Goal: Information Seeking & Learning: Learn about a topic

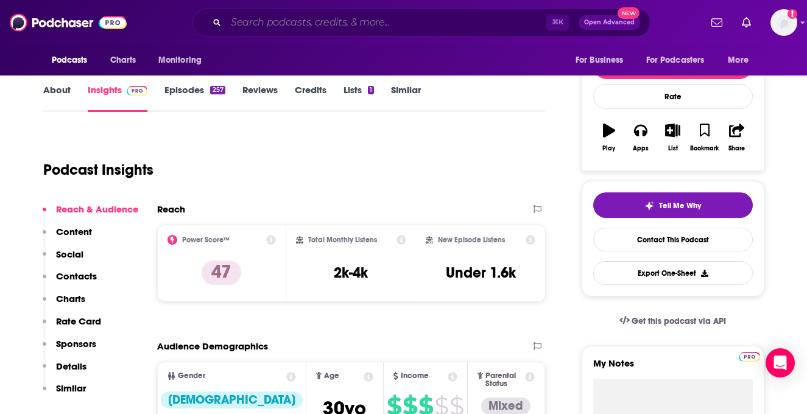
click at [369, 21] on input "Search podcasts, credits, & more..." at bounding box center [386, 22] width 321 height 19
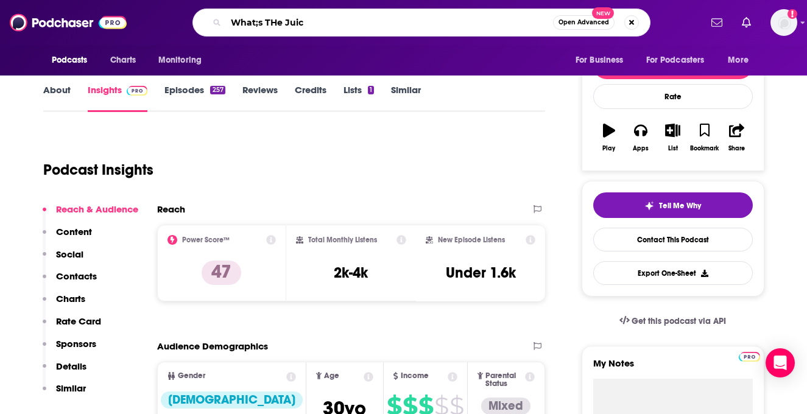
type input "What;s THe Juice"
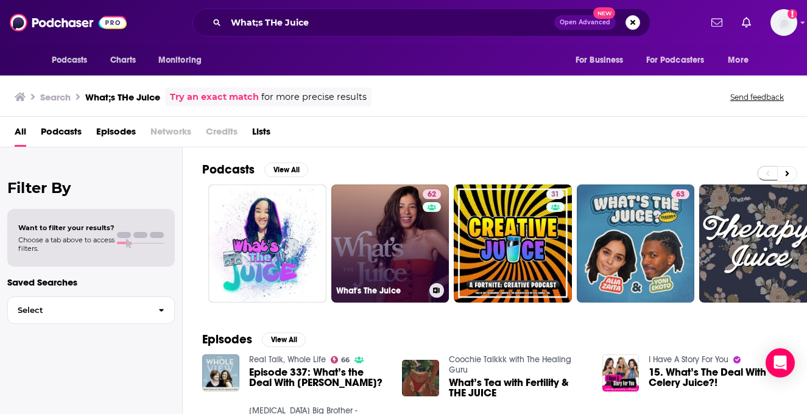
click at [405, 209] on link "62 What's The Juice" at bounding box center [390, 244] width 118 height 118
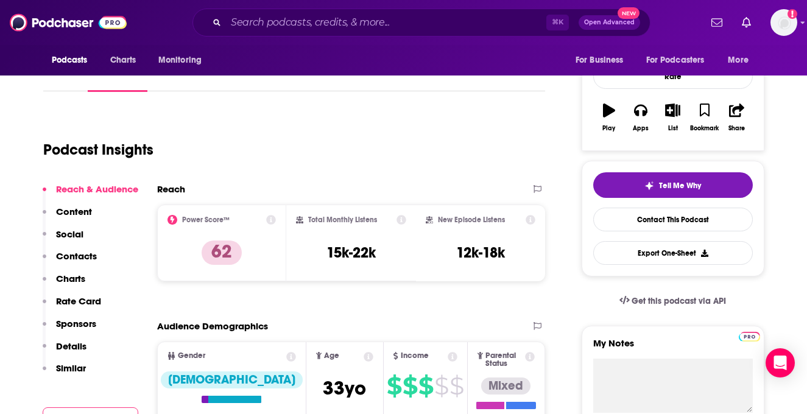
scroll to position [116, 0]
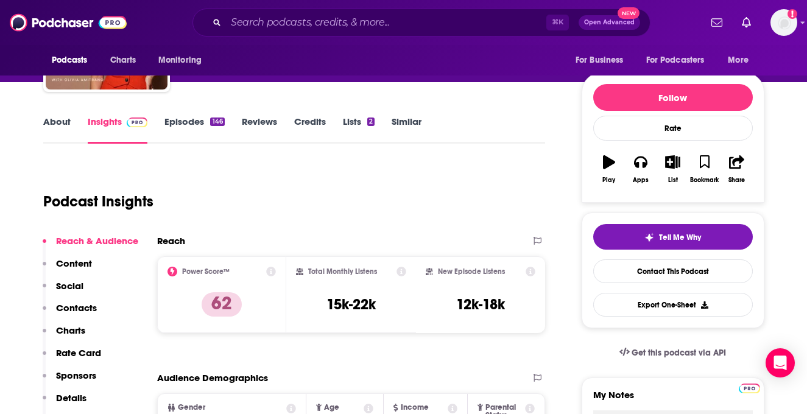
click at [66, 130] on link "About" at bounding box center [56, 130] width 27 height 28
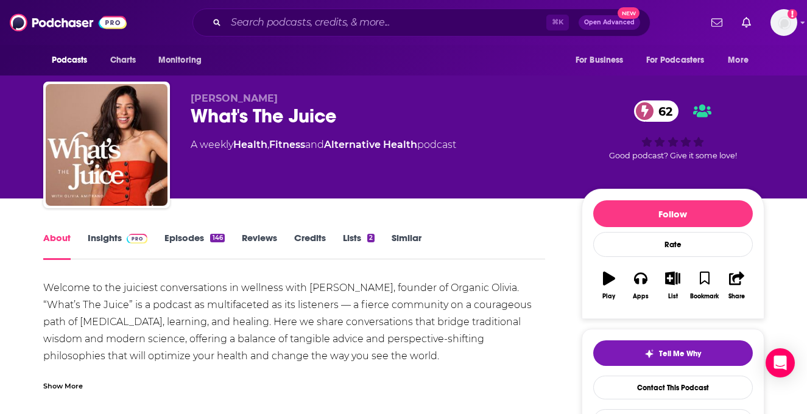
click at [74, 383] on div "Show More" at bounding box center [63, 386] width 40 height 12
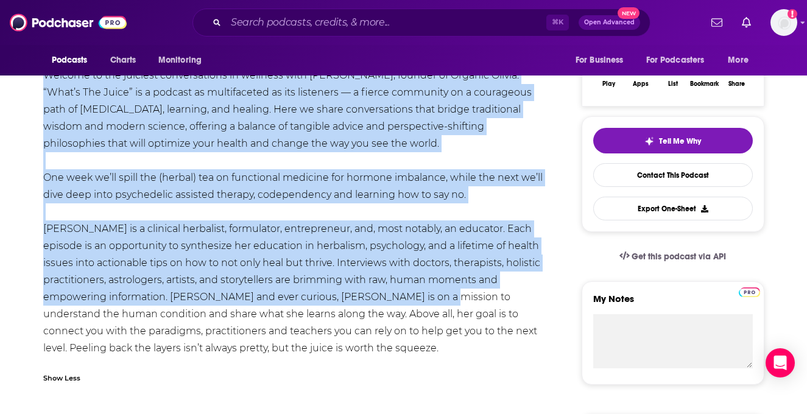
scroll to position [276, 0]
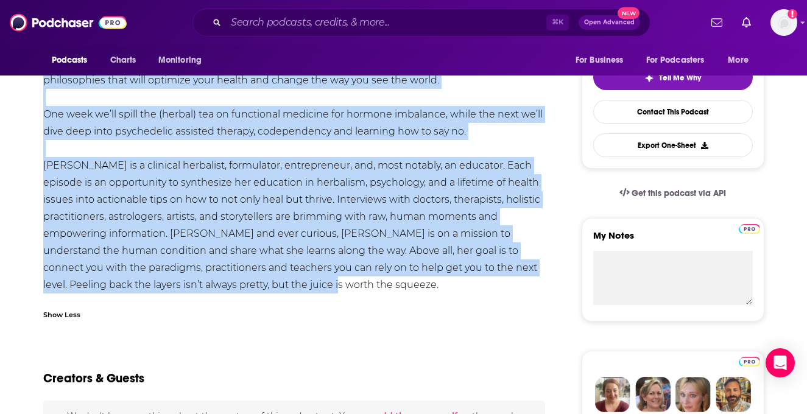
drag, startPoint x: 40, startPoint y: 202, endPoint x: 450, endPoint y: 289, distance: 419.4
copy div "Loremip do sit ametcons adipiscingeli se doeiusmo temp Incidi Utlabore, etdolor…"
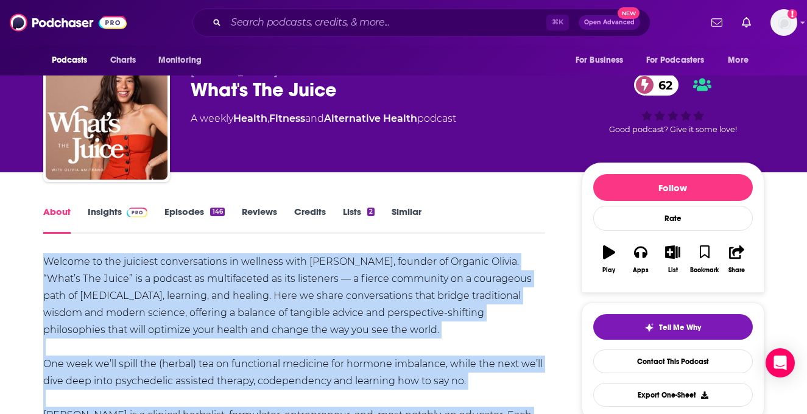
scroll to position [26, 0]
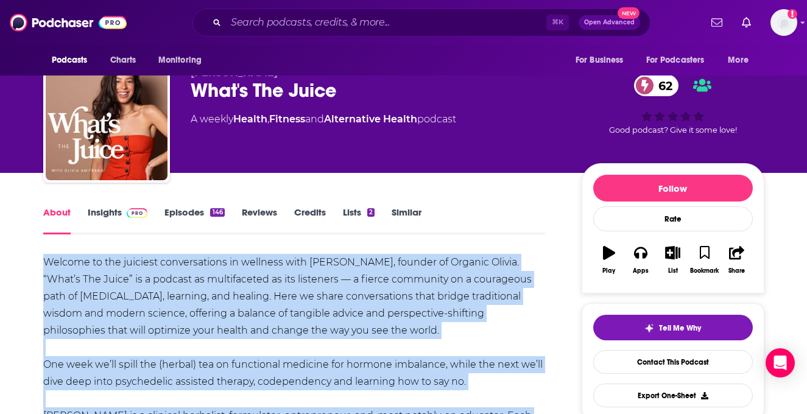
click at [107, 213] on link "Insights" at bounding box center [118, 221] width 60 height 28
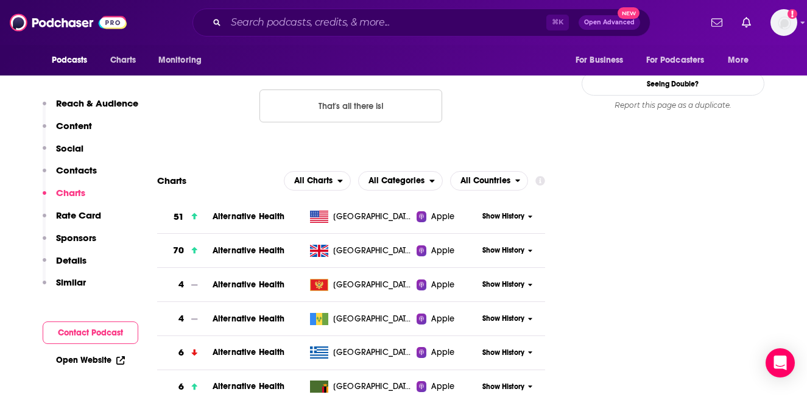
scroll to position [1373, 0]
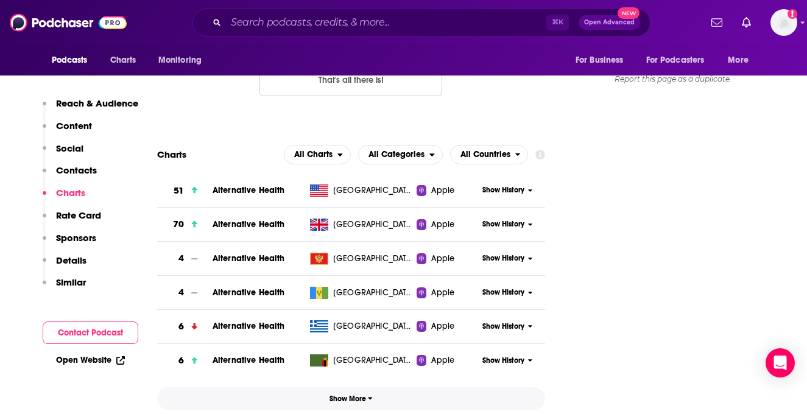
click at [342, 388] on button "Show More" at bounding box center [351, 399] width 389 height 23
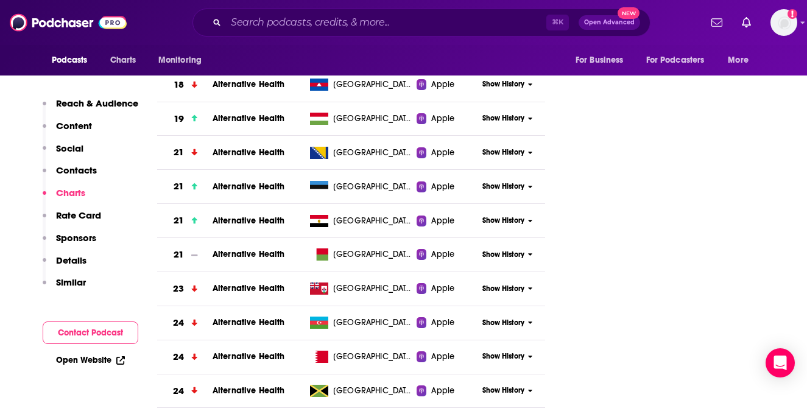
scroll to position [2275, 0]
